Goal: Navigation & Orientation: Understand site structure

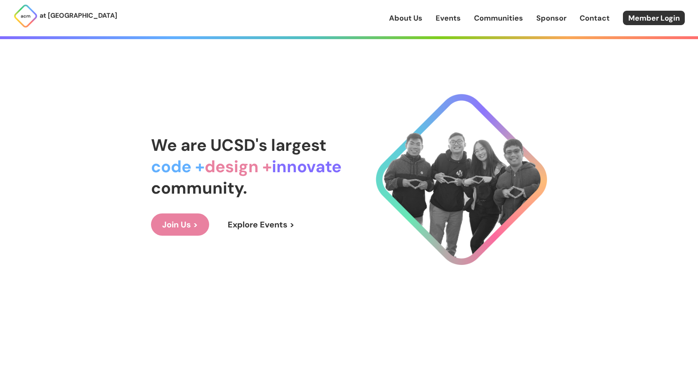
click at [449, 20] on link "Events" at bounding box center [447, 18] width 25 height 11
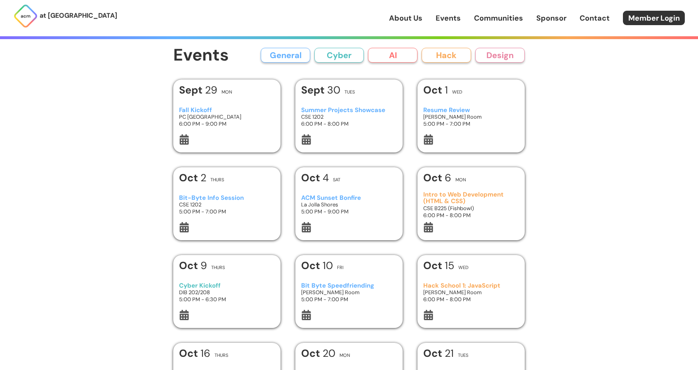
click at [497, 13] on link "Communities" at bounding box center [498, 18] width 49 height 11
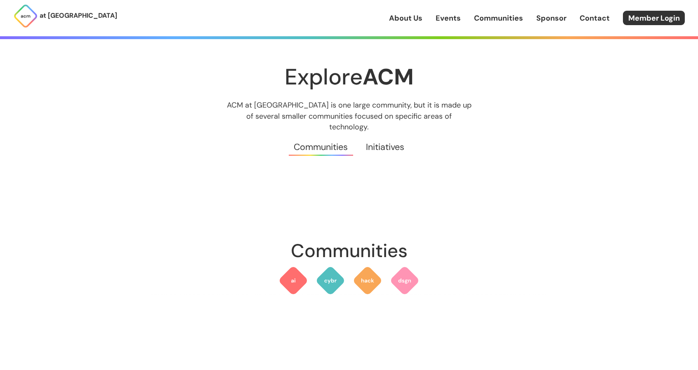
click at [321, 80] on h1 "Explore ACM" at bounding box center [349, 77] width 396 height 24
click at [63, 10] on p "at [GEOGRAPHIC_DATA]" at bounding box center [79, 15] width 78 height 11
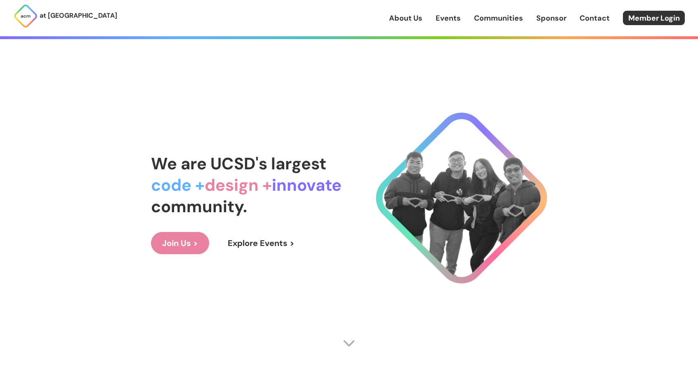
click at [22, 17] on img at bounding box center [25, 16] width 25 height 25
